Goal: Find specific page/section: Find specific page/section

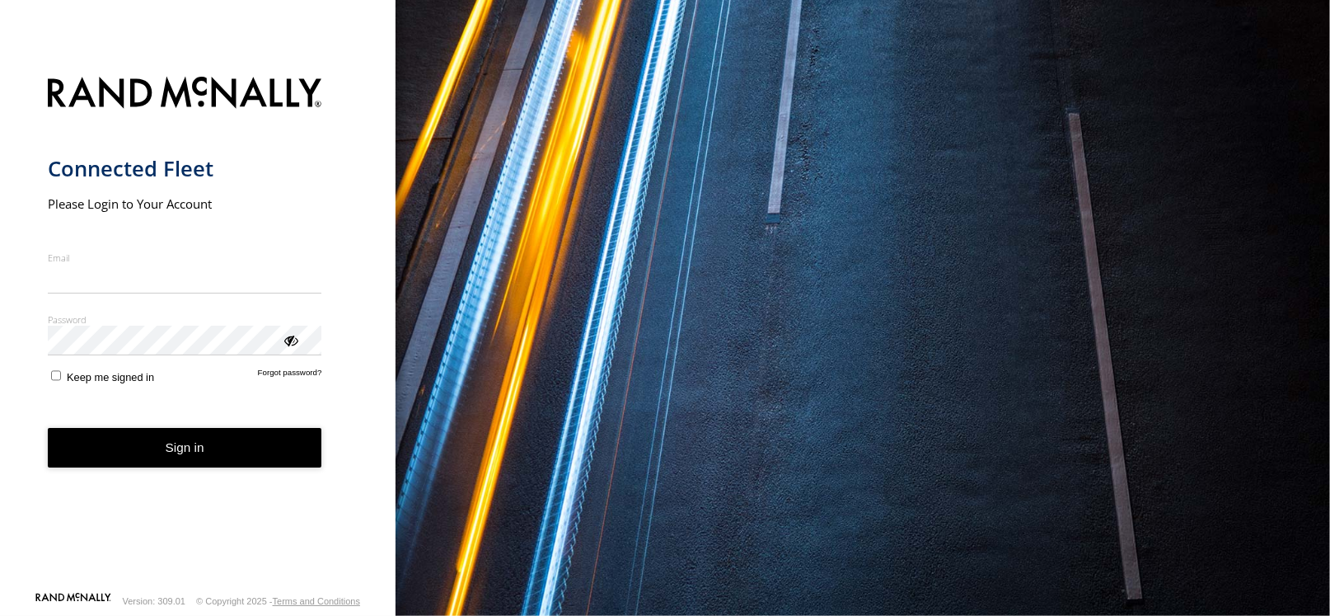
type input "**********"
click at [259, 452] on button "Sign in" at bounding box center [185, 448] width 274 height 40
click at [259, 451] on button "Sign in" at bounding box center [185, 448] width 274 height 40
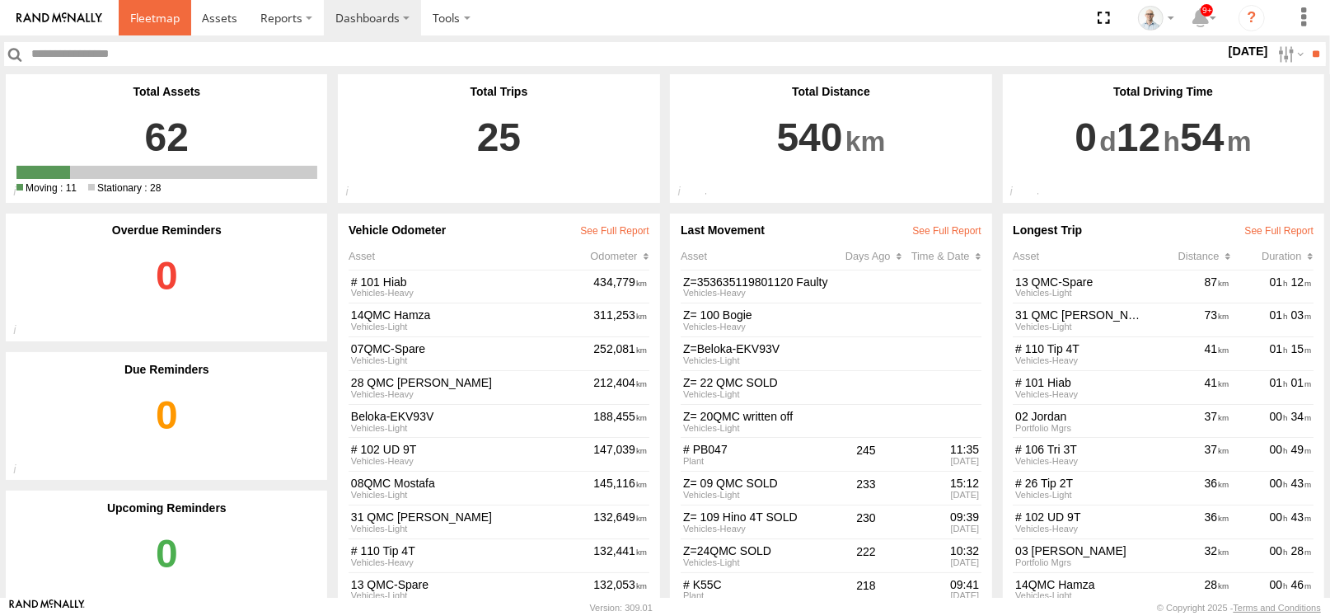
click at [132, 24] on span at bounding box center [154, 18] width 49 height 16
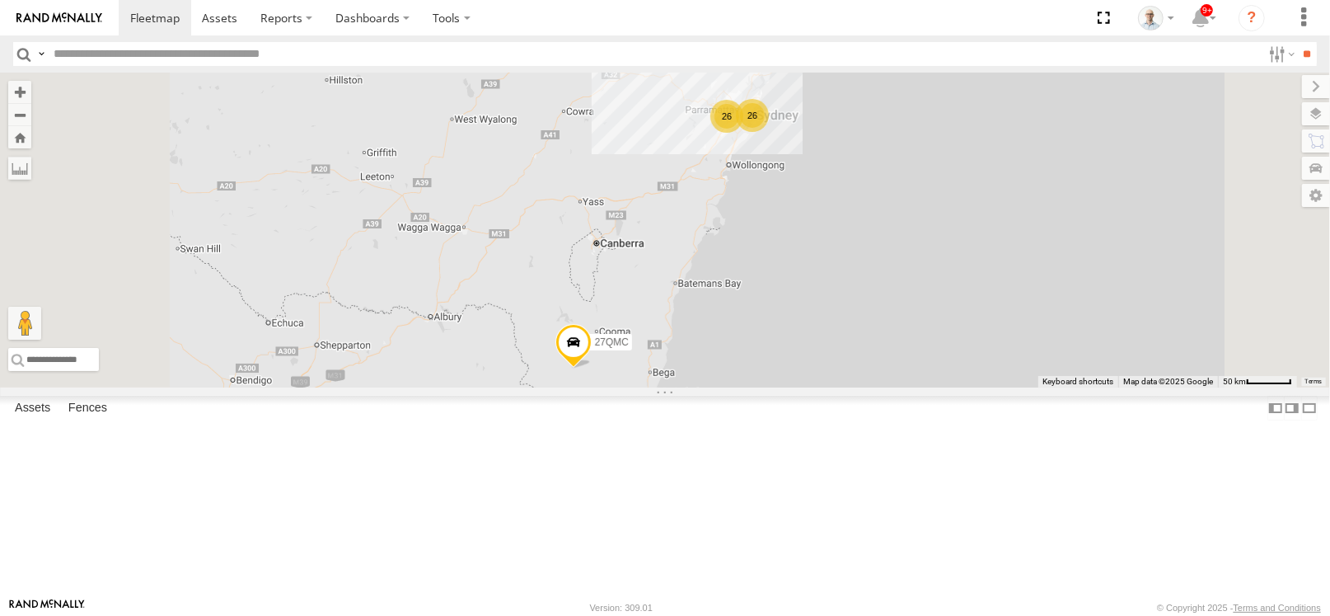
click at [743, 133] on div "26" at bounding box center [726, 116] width 33 height 33
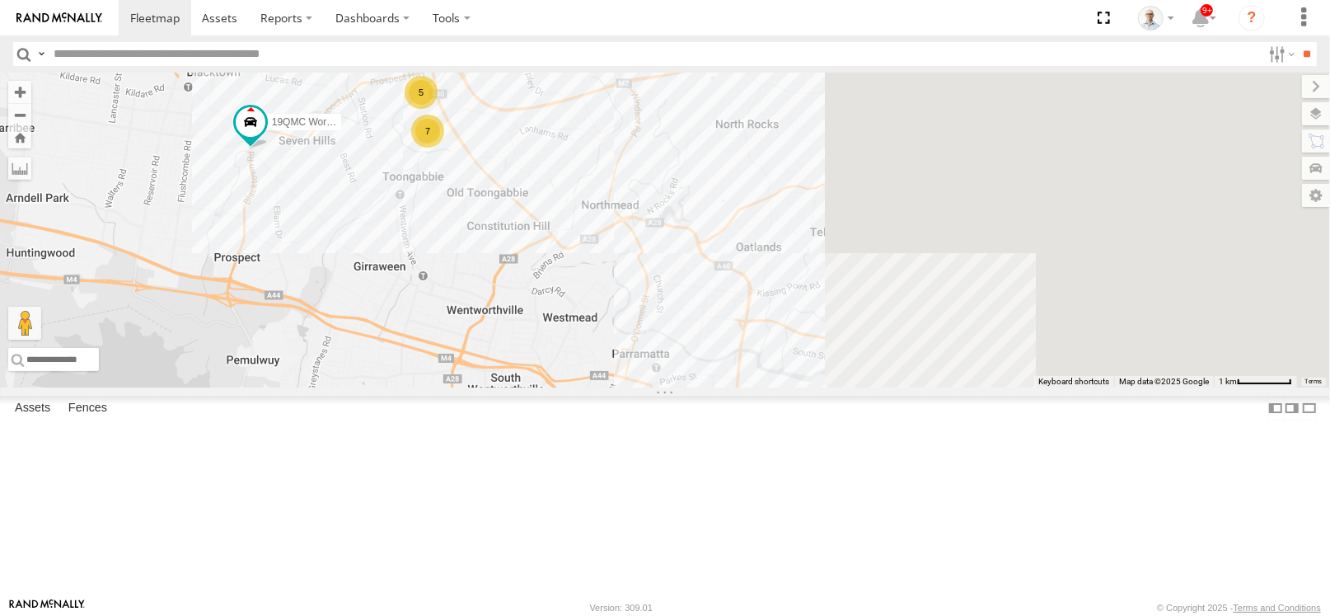
drag, startPoint x: 1104, startPoint y: 365, endPoint x: 739, endPoint y: 301, distance: 369.9
click at [739, 300] on div "27QMC Ultimo Uber 09QMC # KS75A 01 Lyndon Beloka-EKV93V 19QMC Workshop 05QMC Ja…" at bounding box center [665, 230] width 1330 height 315
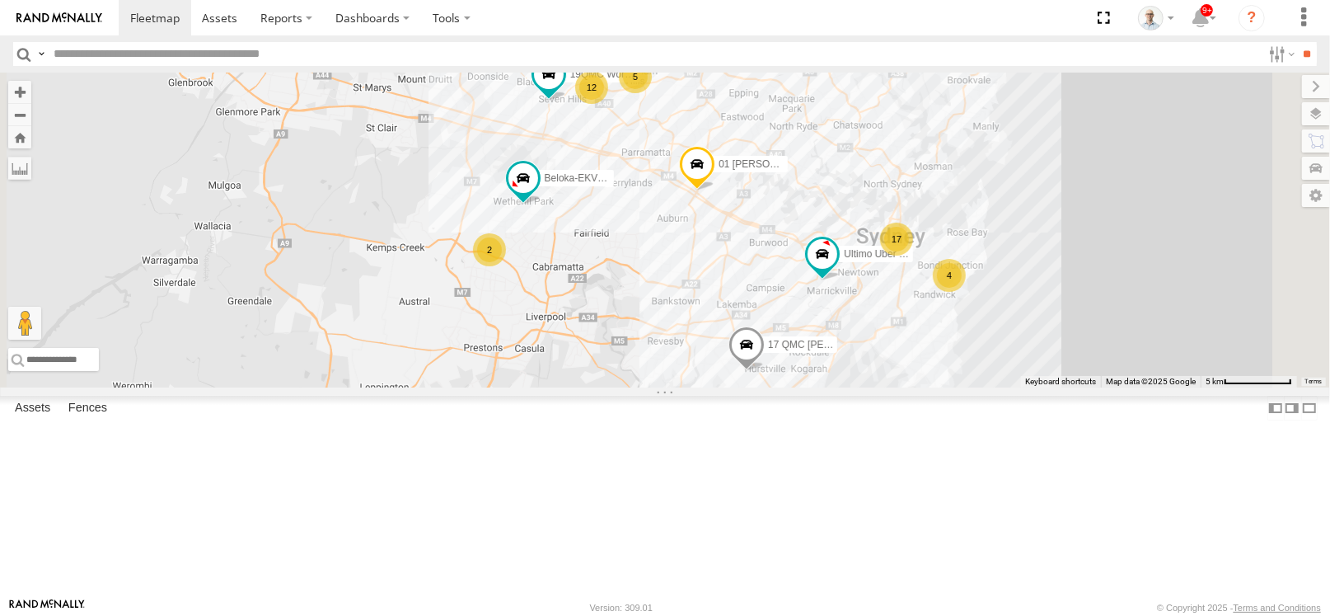
drag, startPoint x: 1015, startPoint y: 361, endPoint x: 947, endPoint y: 238, distance: 140.2
click at [947, 238] on div "27QMC Ultimo Uber 09QMC # KS75A 01 Lyndon Beloka-EKV93V 19QMC Workshop 05QMC Ja…" at bounding box center [665, 230] width 1330 height 315
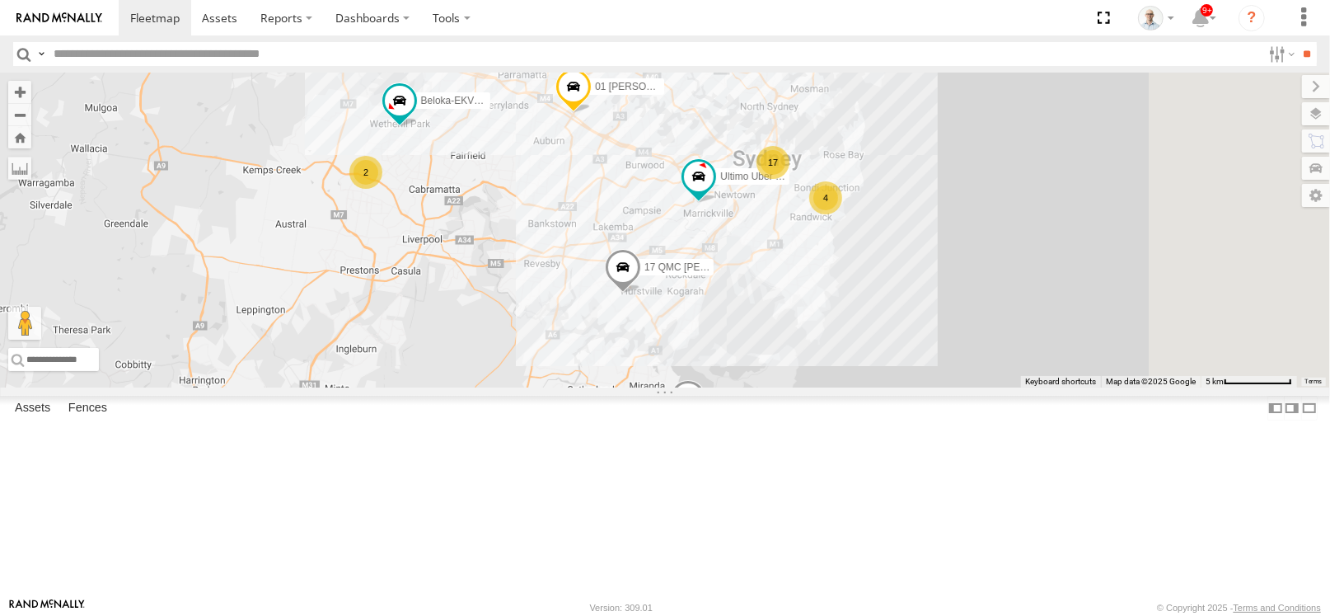
drag, startPoint x: 898, startPoint y: 348, endPoint x: 769, endPoint y: 271, distance: 149.7
click at [769, 271] on div "27QMC Ultimo Uber 09QMC # KS75A 01 Lyndon Beloka-EKV93V 19QMC Workshop 05QMC Ja…" at bounding box center [665, 230] width 1330 height 315
click at [787, 284] on div "27QMC Ultimo Uber 09QMC # KS75A 01 Lyndon Beloka-EKV93V 19QMC Workshop 05QMC Ja…" at bounding box center [665, 230] width 1330 height 315
click at [382, 190] on div "2" at bounding box center [365, 173] width 33 height 33
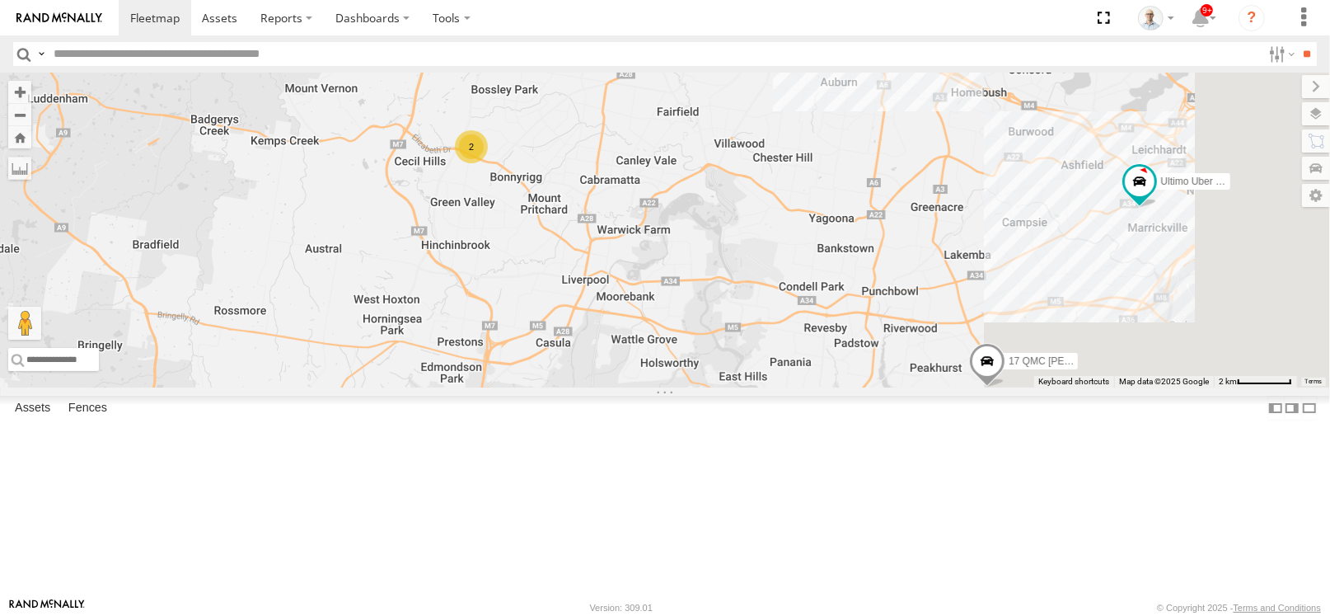
drag, startPoint x: 1041, startPoint y: 399, endPoint x: 699, endPoint y: 270, distance: 365.7
click at [699, 270] on div "27QMC Ultimo Uber 09QMC # KS75A 01 Lyndon Beloka-EKV93V 19QMC Workshop 05QMC Ja…" at bounding box center [665, 230] width 1330 height 315
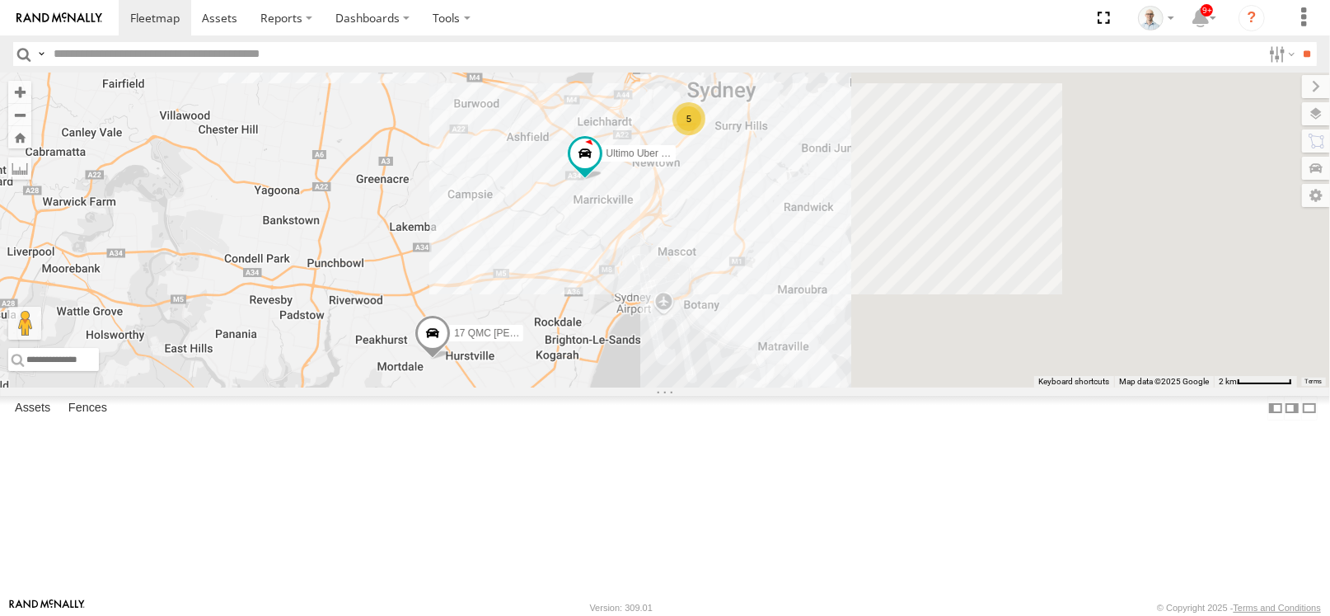
drag, startPoint x: 994, startPoint y: 202, endPoint x: 541, endPoint y: 204, distance: 453.3
click at [525, 199] on div "27QMC Ultimo Uber 09QMC # KS75A 01 Lyndon Beloka-EKV93V 19QMC Workshop 05QMC Ja…" at bounding box center [665, 230] width 1330 height 315
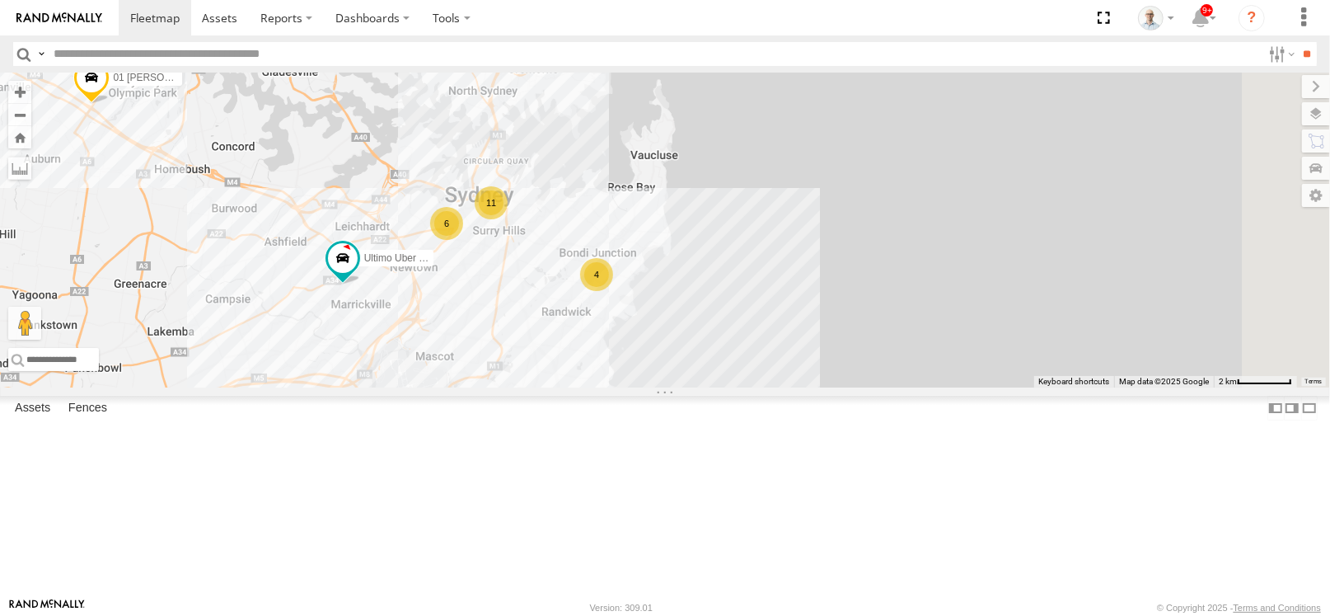
drag, startPoint x: 955, startPoint y: 286, endPoint x: 704, endPoint y: 392, distance: 272.9
click at [704, 387] on div "27QMC Ultimo Uber 09QMC # KS75A 01 Lyndon Beloka-EKV93V 19QMC Workshop 05QMC Ja…" at bounding box center [665, 230] width 1330 height 315
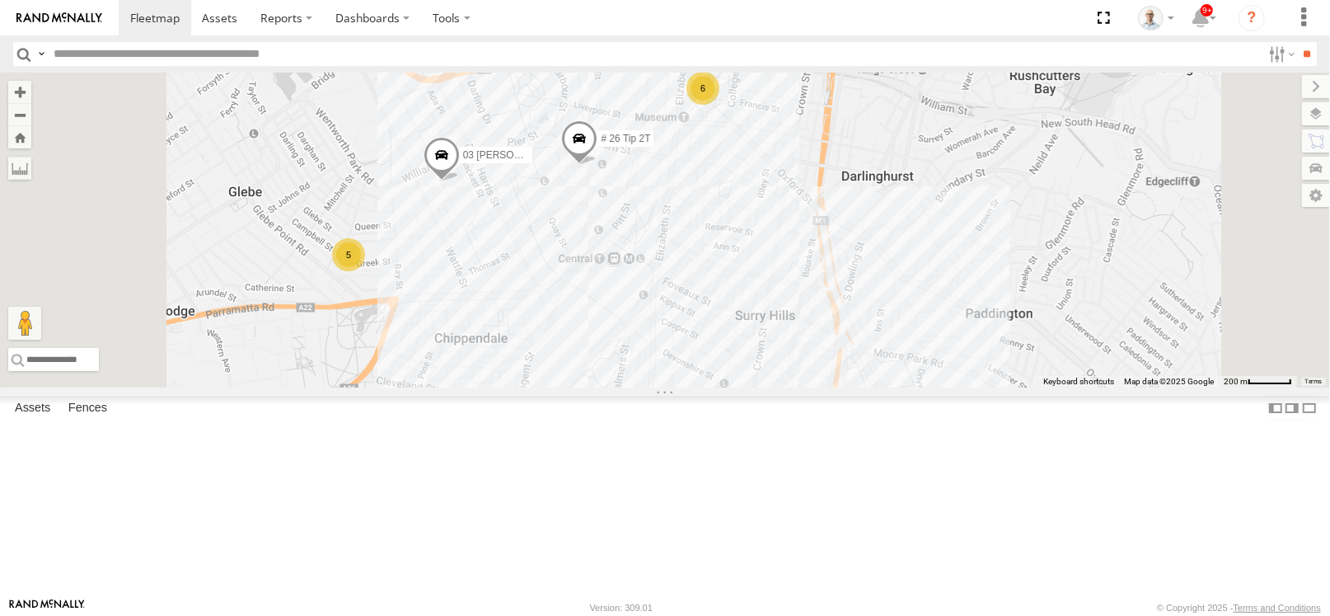
drag, startPoint x: 654, startPoint y: 385, endPoint x: 733, endPoint y: 337, distance: 91.7
click at [733, 337] on div "27QMC Ultimo Uber 09QMC # KS75A 01 Lyndon Beloka-EKV93V 19QMC Workshop 05QMC Ja…" at bounding box center [665, 230] width 1330 height 315
click at [365, 271] on div "5" at bounding box center [348, 254] width 33 height 33
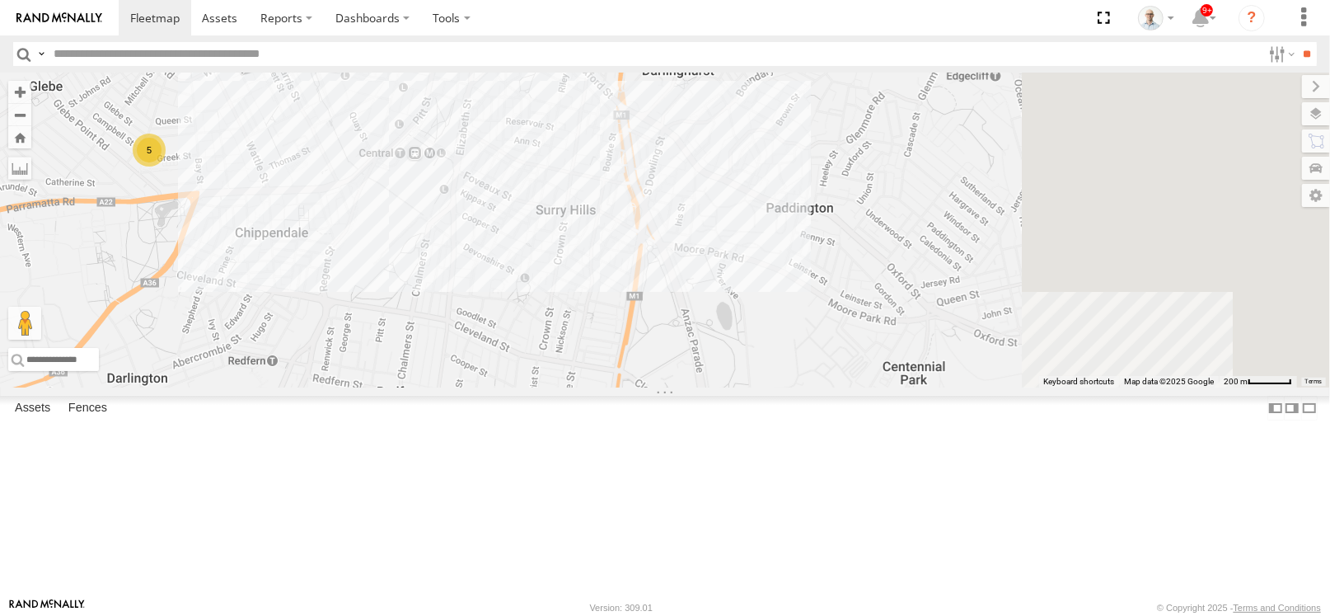
drag, startPoint x: 1006, startPoint y: 405, endPoint x: 611, endPoint y: 337, distance: 401.3
click at [611, 337] on div "27QMC Ultimo Uber 09QMC # KS75A 01 Lyndon Beloka-EKV93V 19QMC Workshop 05QMC Ja…" at bounding box center [665, 230] width 1330 height 315
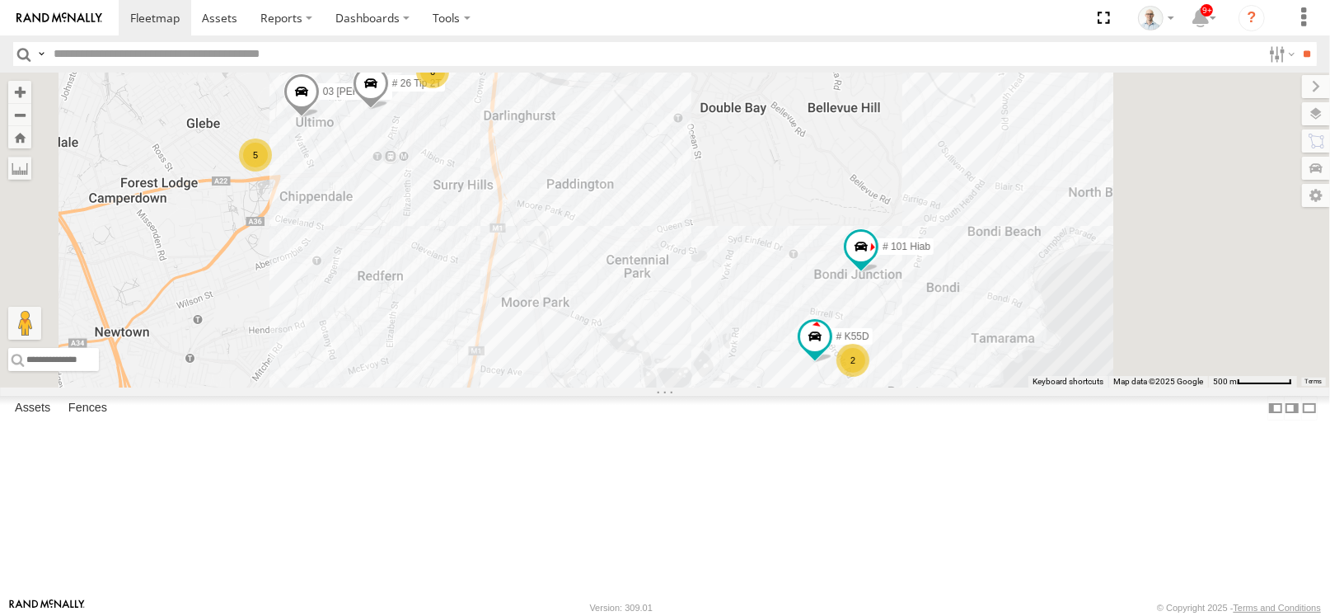
drag, startPoint x: 913, startPoint y: 393, endPoint x: 668, endPoint y: 290, distance: 266.3
click at [668, 290] on div "27QMC Ultimo Uber 09QMC # KS75A 01 Lyndon Beloka-EKV93V 19QMC Workshop 05QMC Ja…" at bounding box center [665, 230] width 1330 height 315
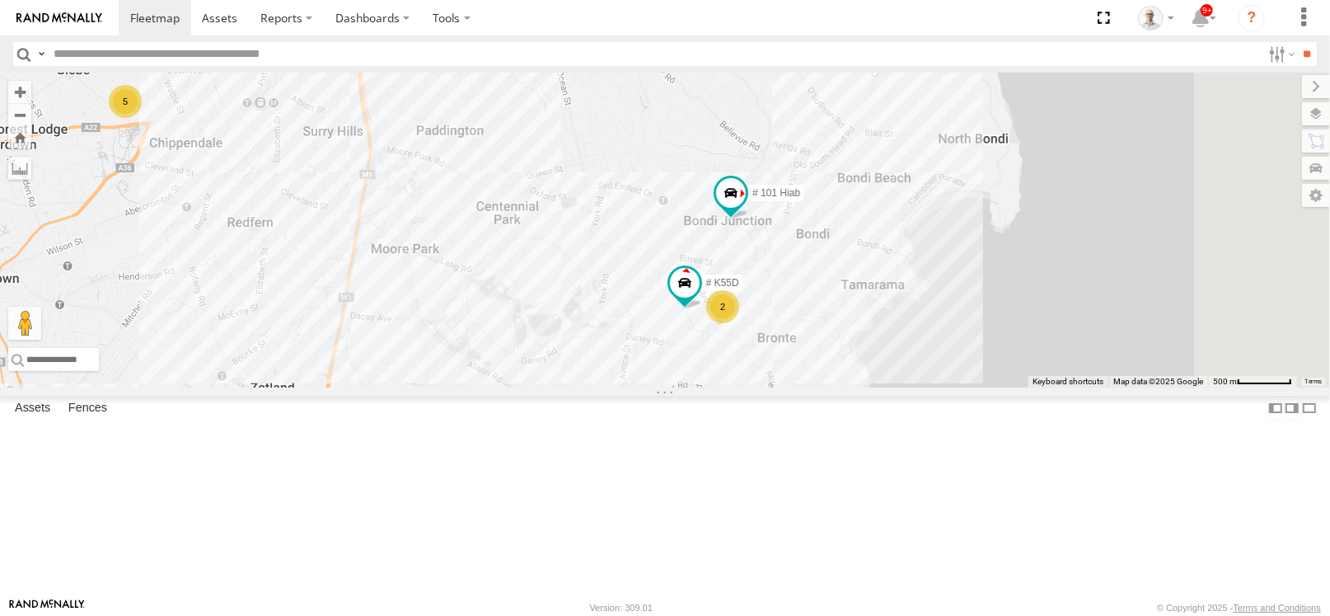
click at [739, 323] on div "2" at bounding box center [722, 306] width 33 height 33
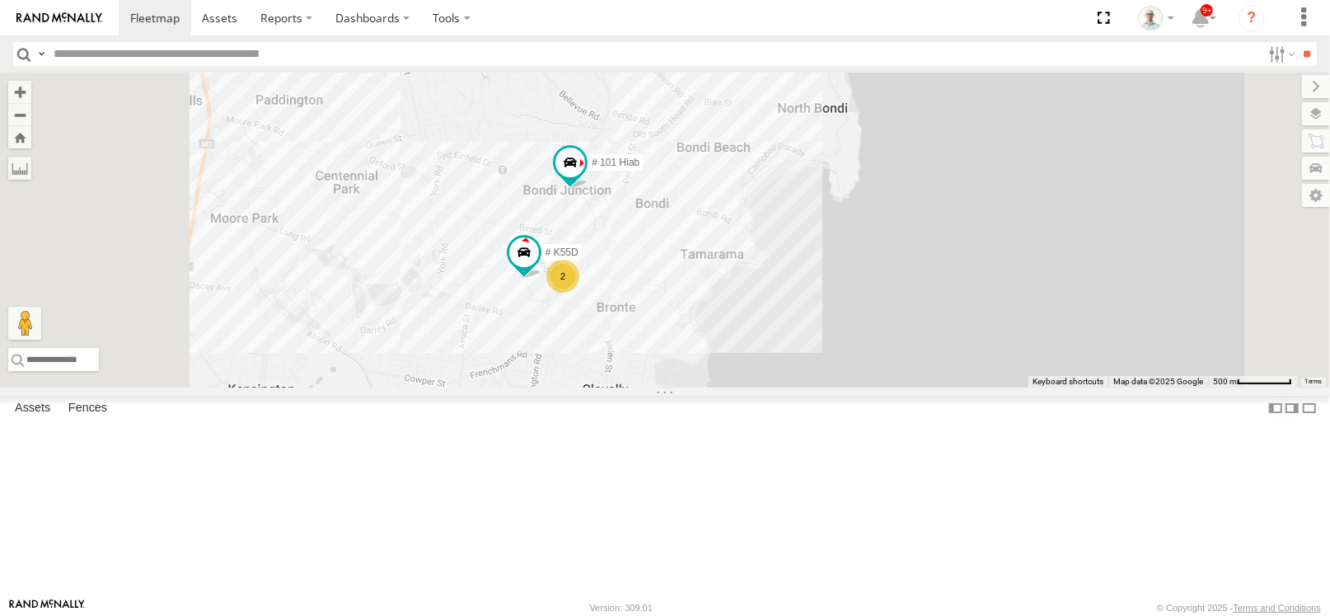
drag, startPoint x: 847, startPoint y: 274, endPoint x: 825, endPoint y: 322, distance: 53.5
click at [825, 322] on div "27QMC Ultimo Uber 09QMC # KS75A 01 Lyndon Beloka-EKV93V 19QMC Workshop 05QMC Ja…" at bounding box center [665, 230] width 1330 height 315
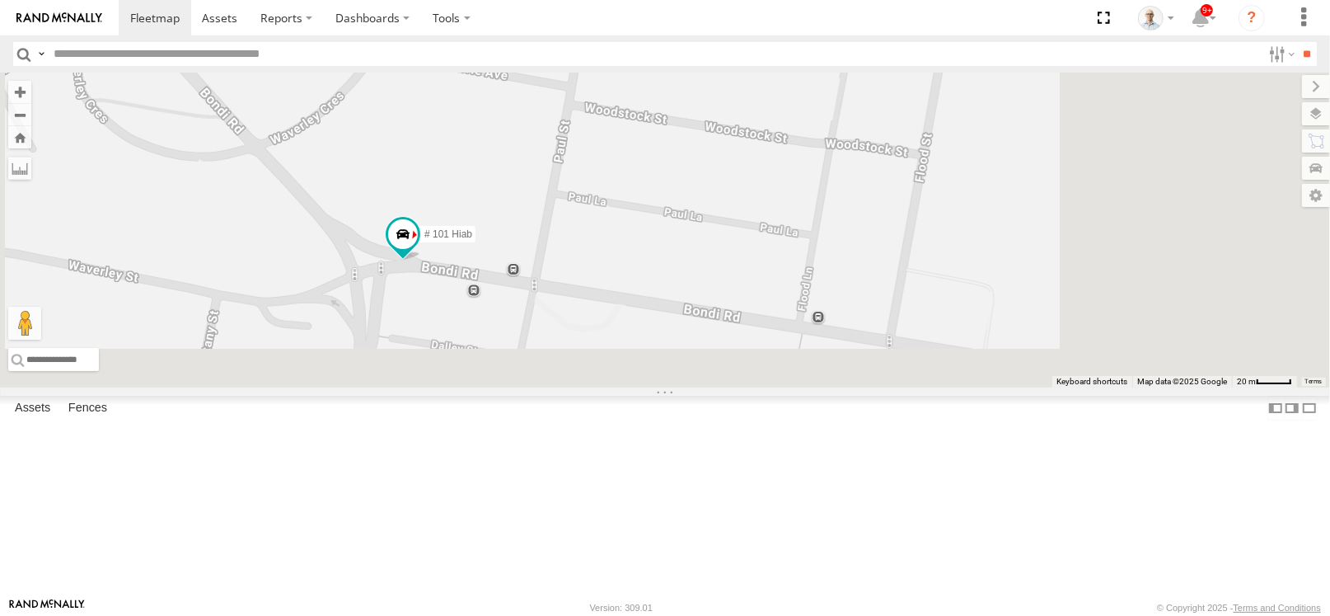
drag, startPoint x: 804, startPoint y: 447, endPoint x: 623, endPoint y: 225, distance: 286.4
click at [623, 225] on div "27QMC Ultimo Uber 09QMC # KS75A 01 Lyndon Beloka-EKV93V 19QMC Workshop 05QMC Ja…" at bounding box center [665, 230] width 1330 height 315
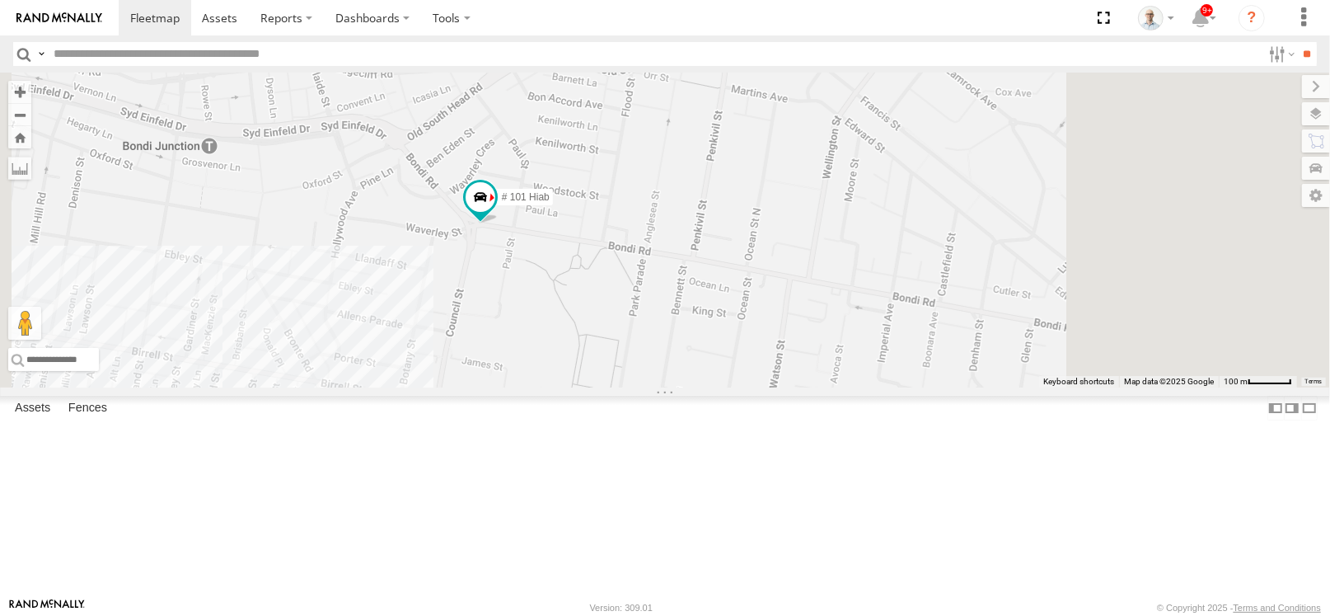
drag, startPoint x: 1015, startPoint y: 335, endPoint x: 731, endPoint y: 308, distance: 284.8
click at [731, 308] on div "27QMC Ultimo Uber 09QMC # KS75A 01 Lyndon Beloka-EKV93V 19QMC Workshop 05QMC Ja…" at bounding box center [665, 230] width 1330 height 315
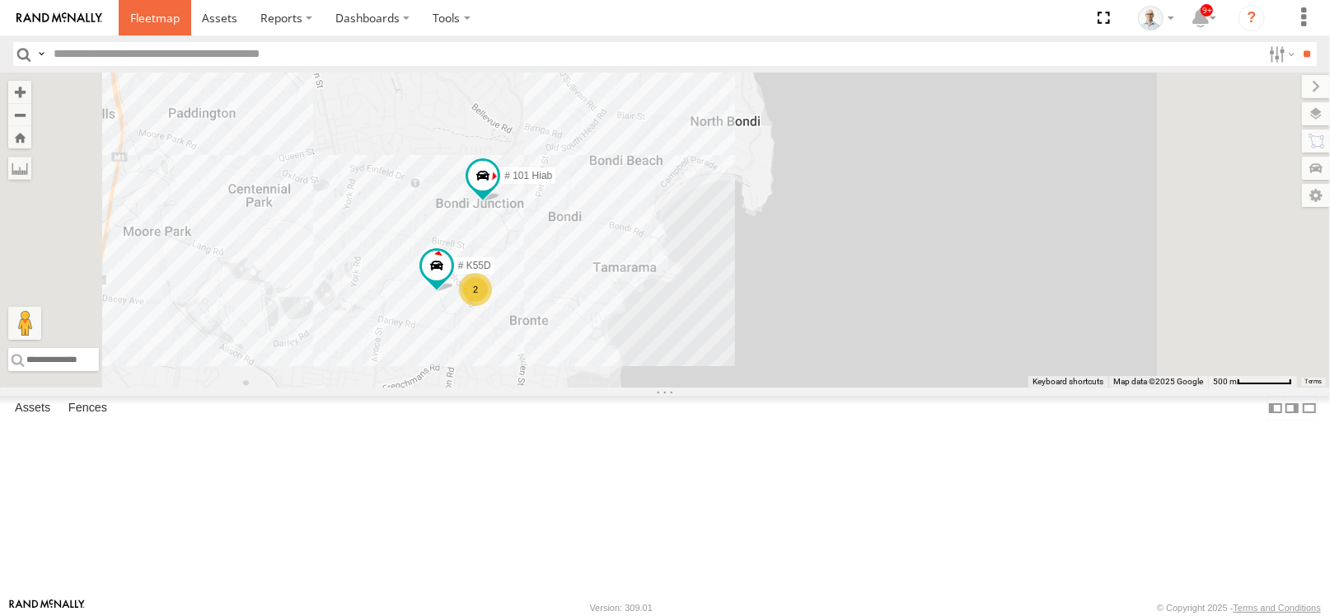
click at [155, 20] on span at bounding box center [154, 18] width 49 height 16
